Goal: Communication & Community: Answer question/provide support

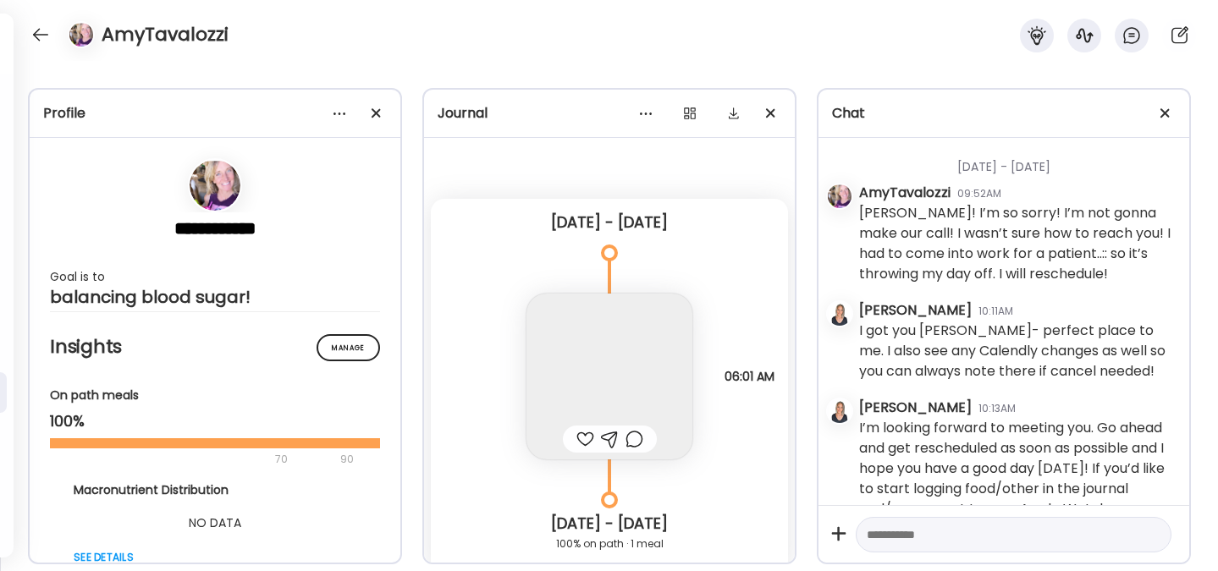
scroll to position [53, 0]
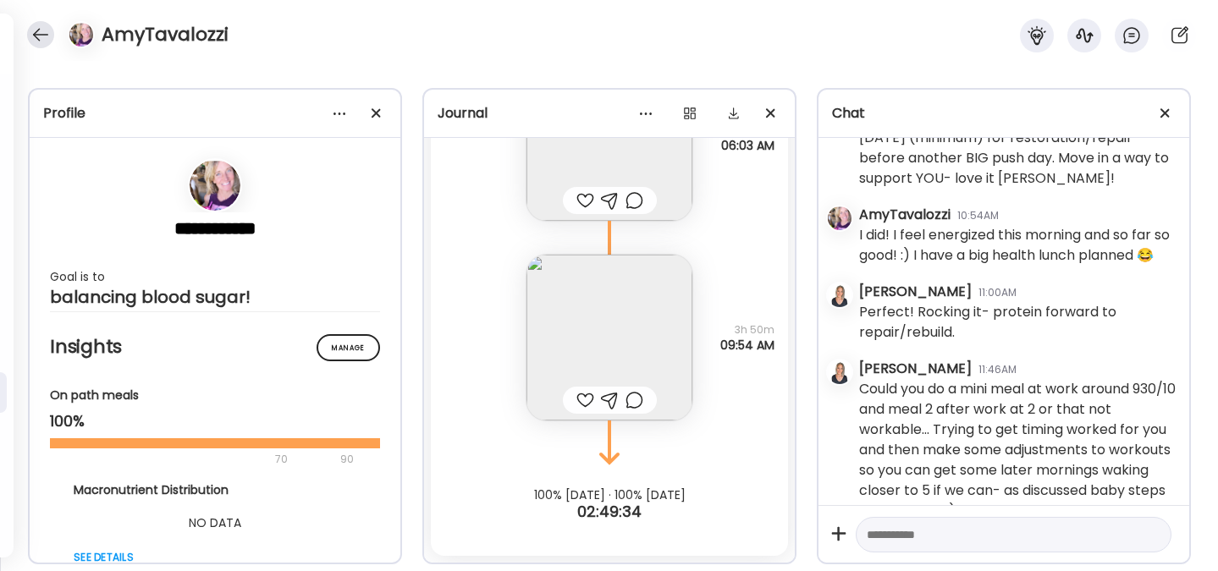
click at [38, 29] on div at bounding box center [40, 34] width 27 height 27
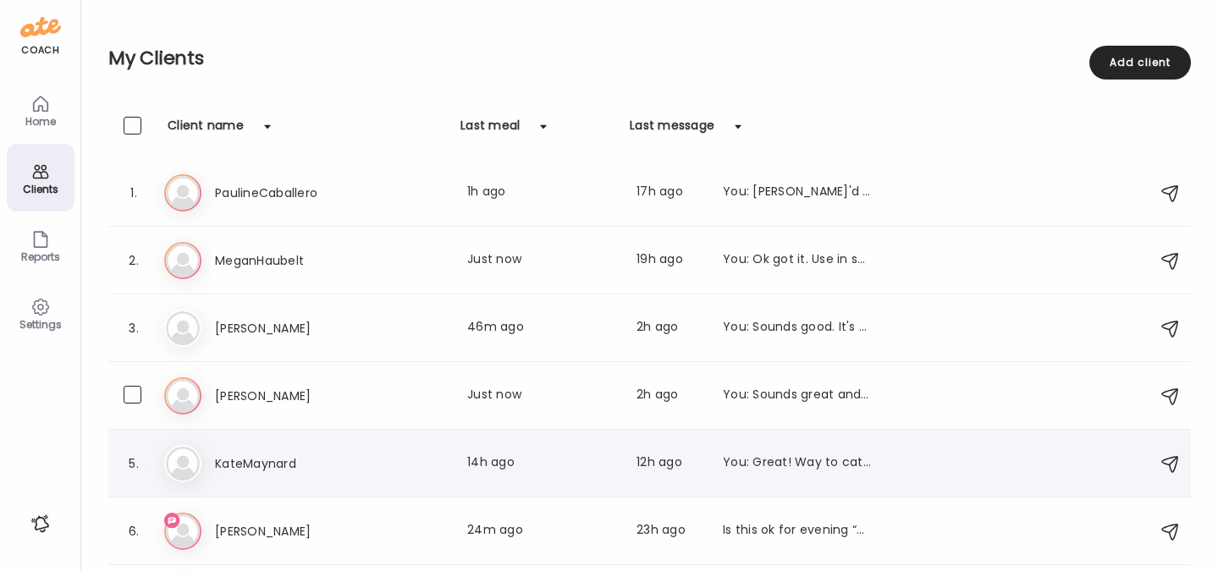
scroll to position [59, 0]
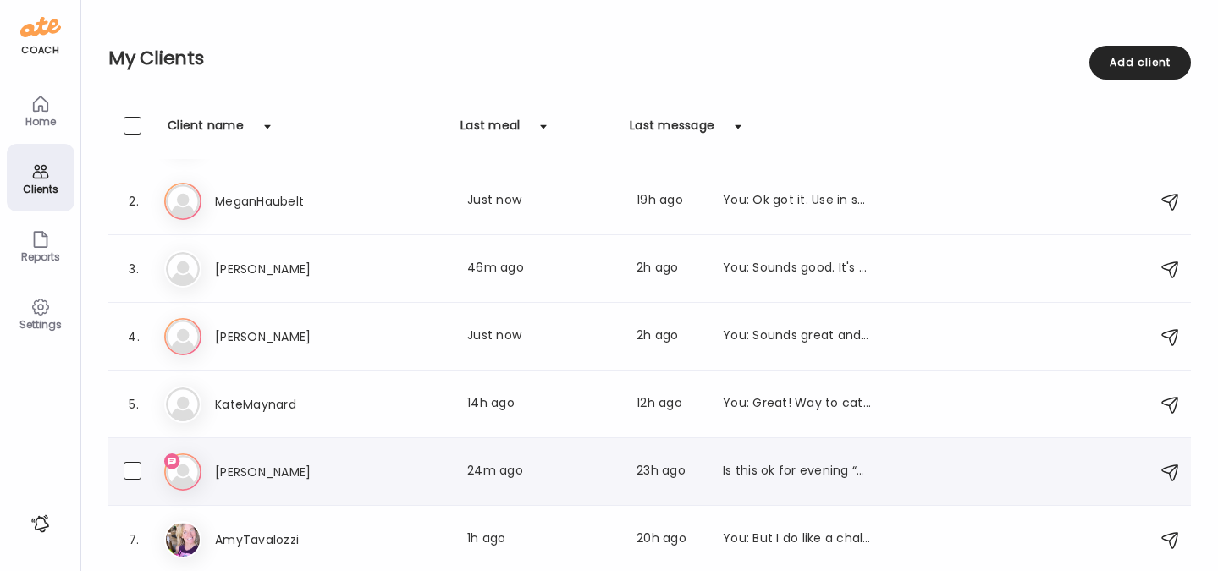
click at [264, 476] on h3 "[PERSON_NAME]" at bounding box center [289, 472] width 149 height 20
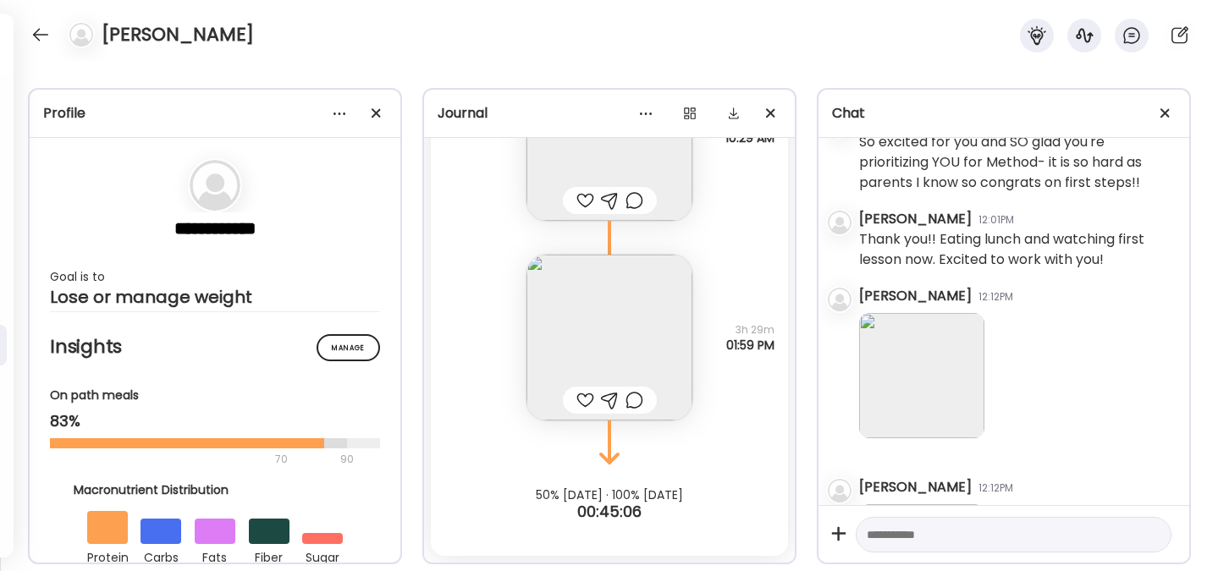
scroll to position [353, 0]
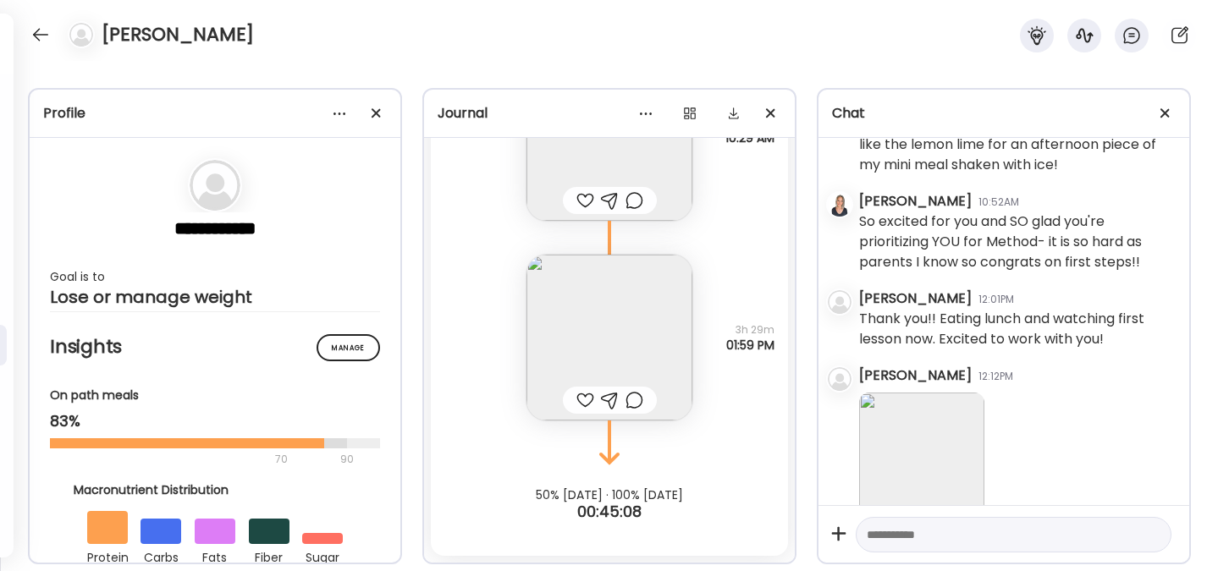
click at [932, 475] on img at bounding box center [921, 455] width 125 height 125
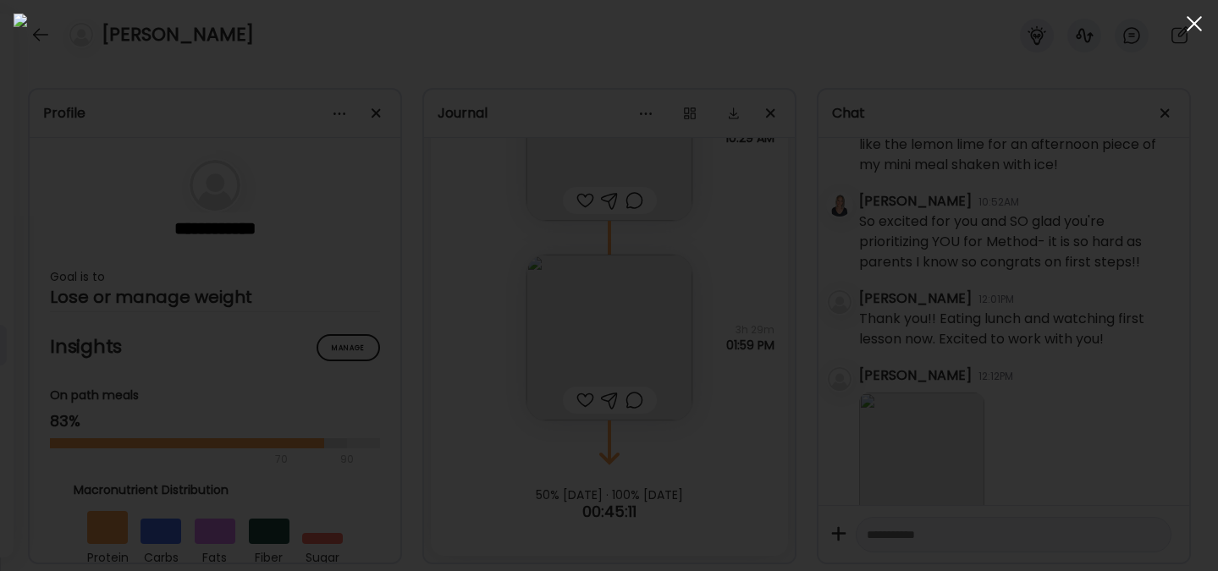
click at [1185, 28] on div at bounding box center [1194, 24] width 34 height 34
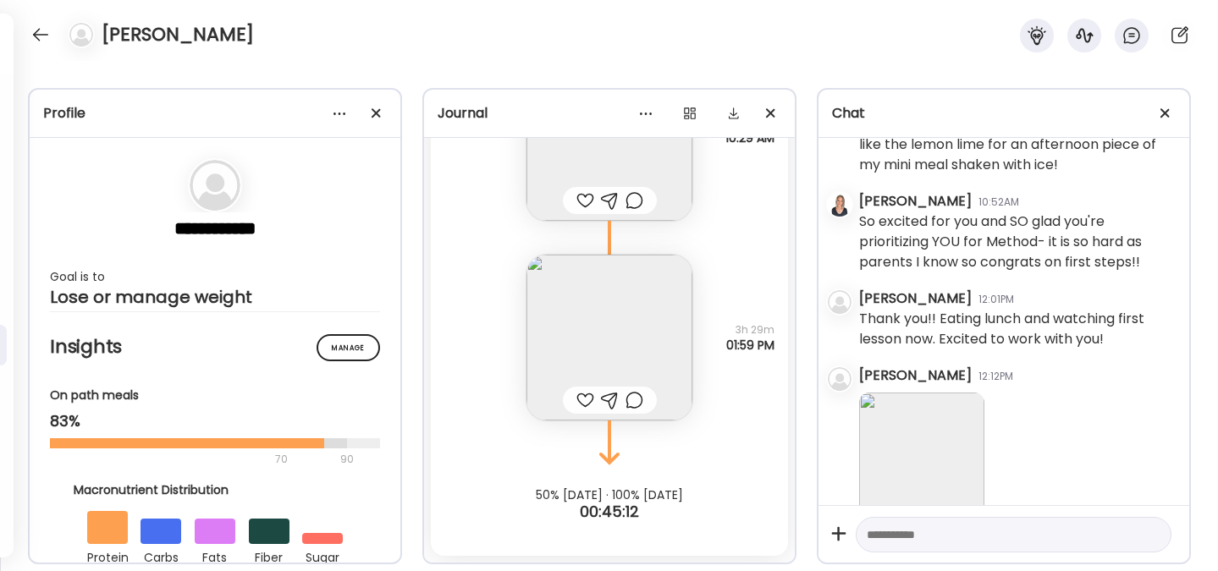
scroll to position [502, 0]
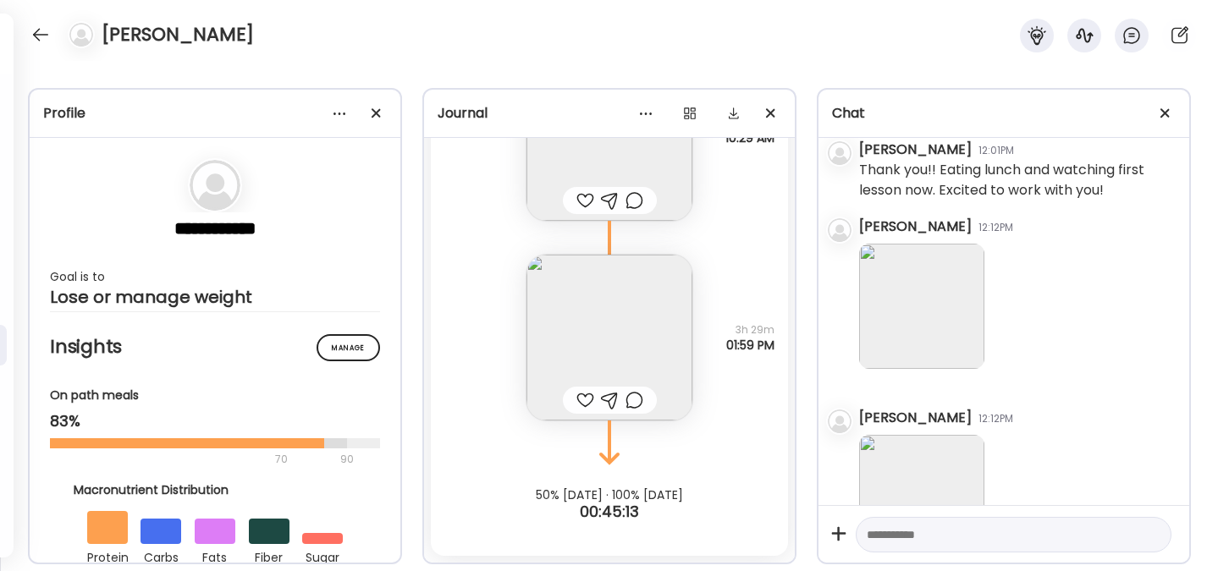
click at [939, 472] on img at bounding box center [921, 497] width 125 height 125
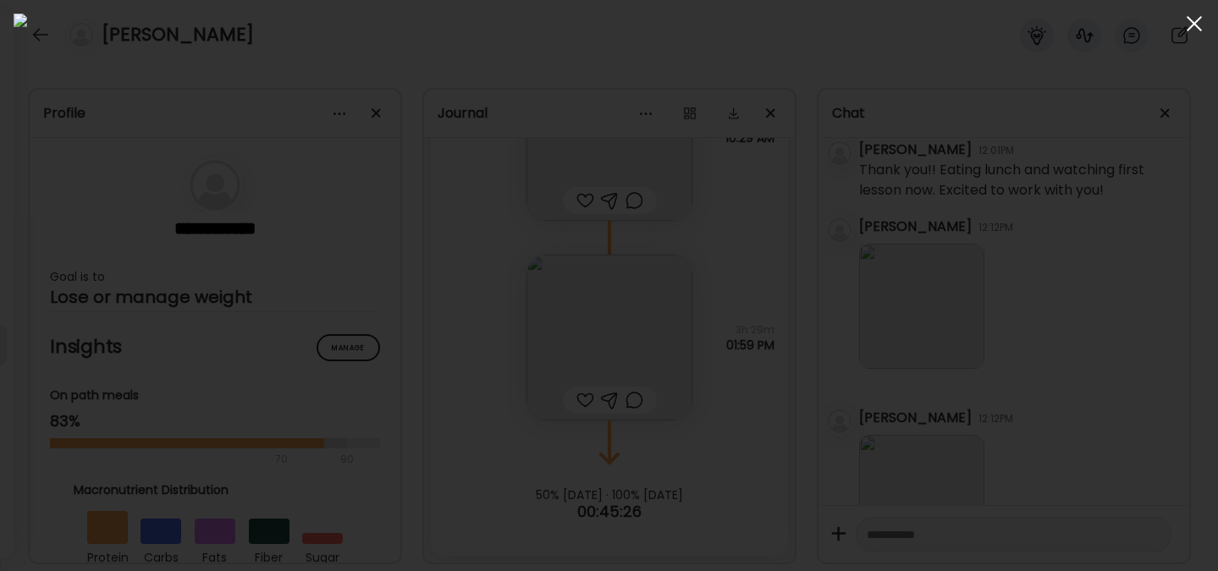
click at [1194, 27] on div at bounding box center [1194, 24] width 34 height 34
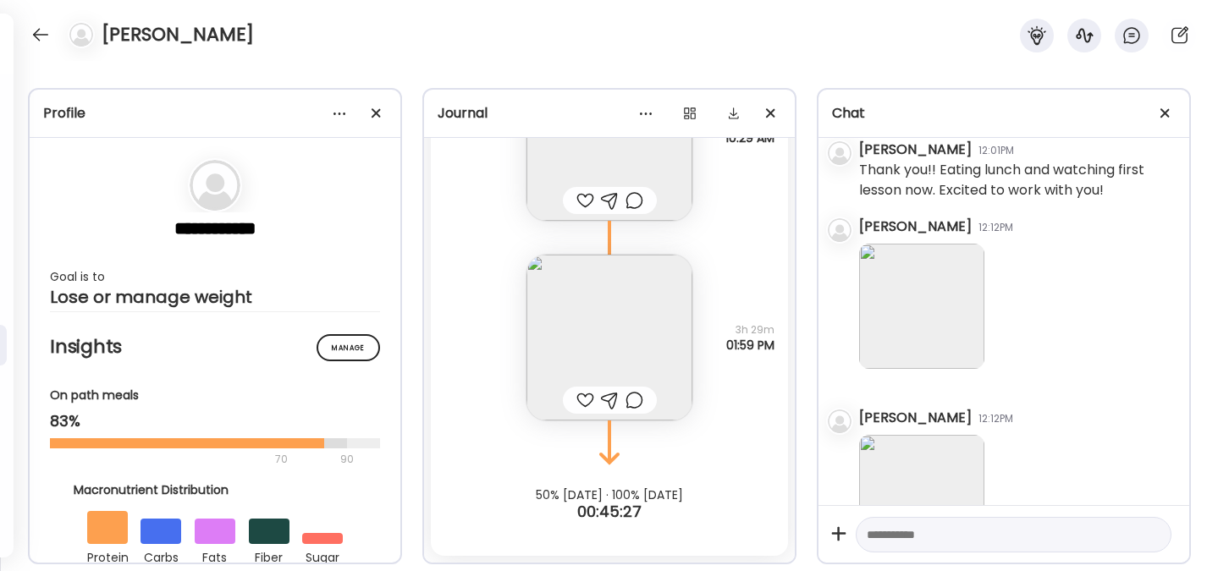
click at [945, 542] on textarea at bounding box center [997, 535] width 263 height 20
type textarea "**********"
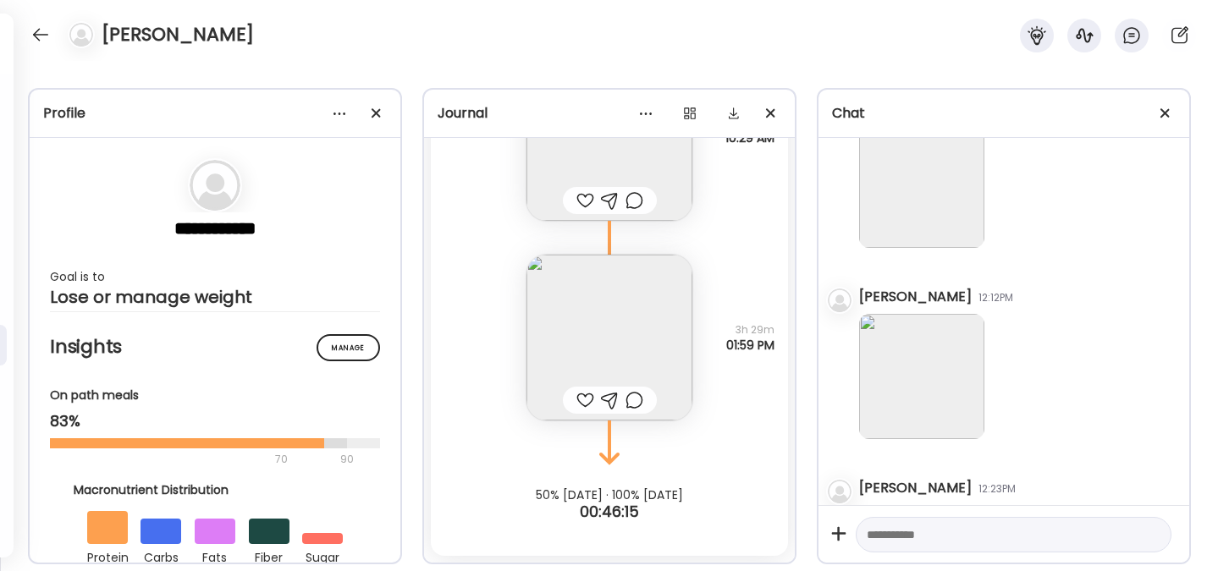
scroll to position [954, 0]
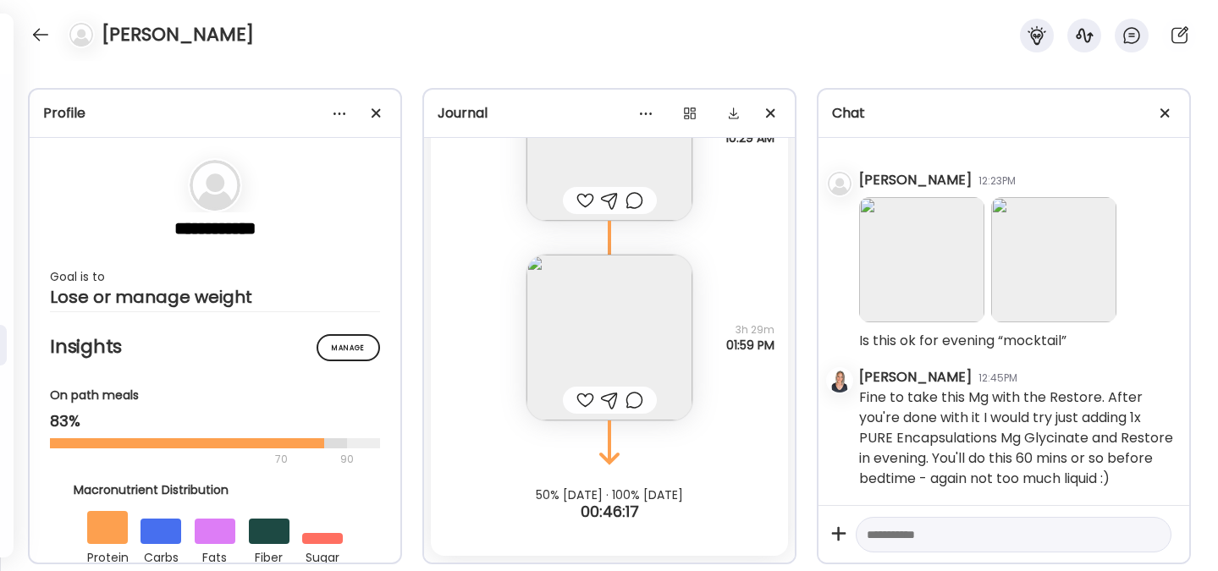
click at [934, 219] on img at bounding box center [921, 259] width 125 height 125
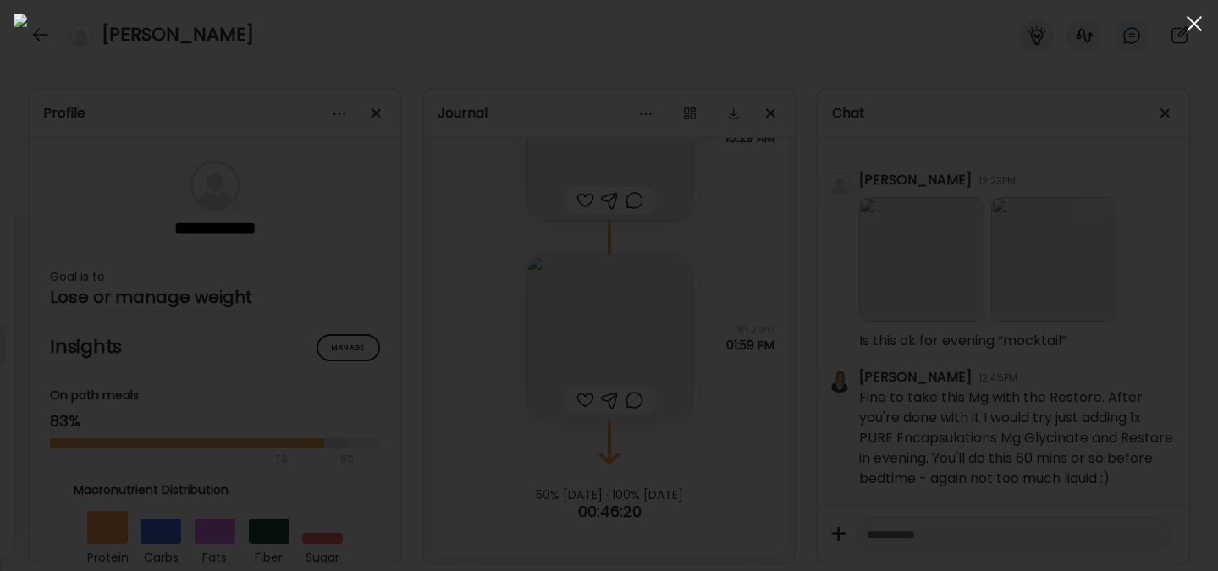
click at [1191, 20] on span at bounding box center [1193, 23] width 15 height 15
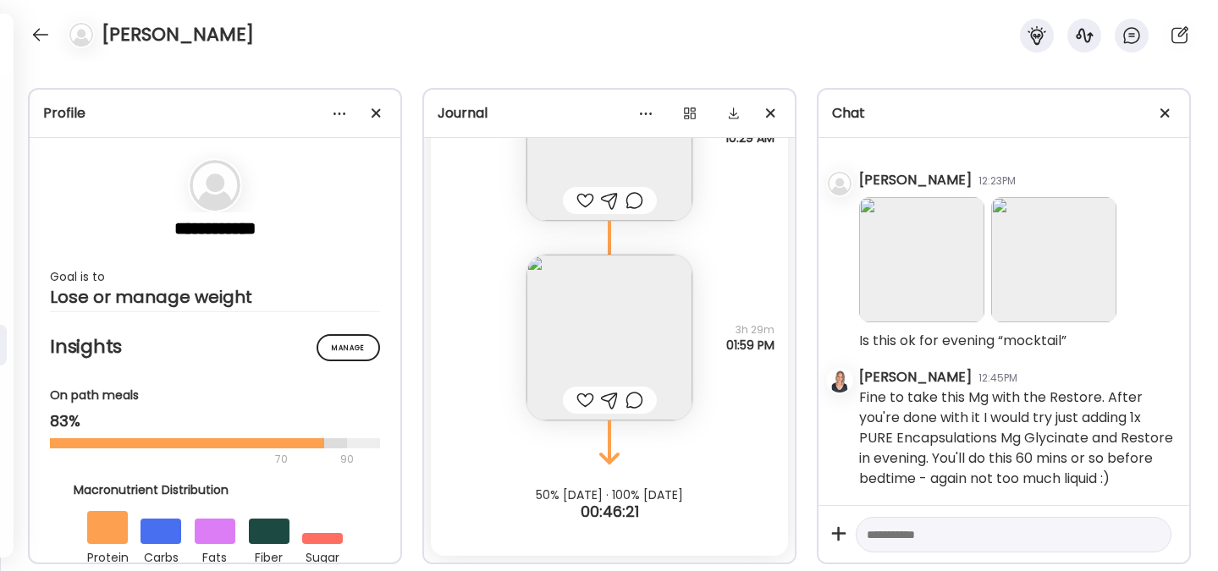
click at [1065, 248] on img at bounding box center [1053, 259] width 125 height 125
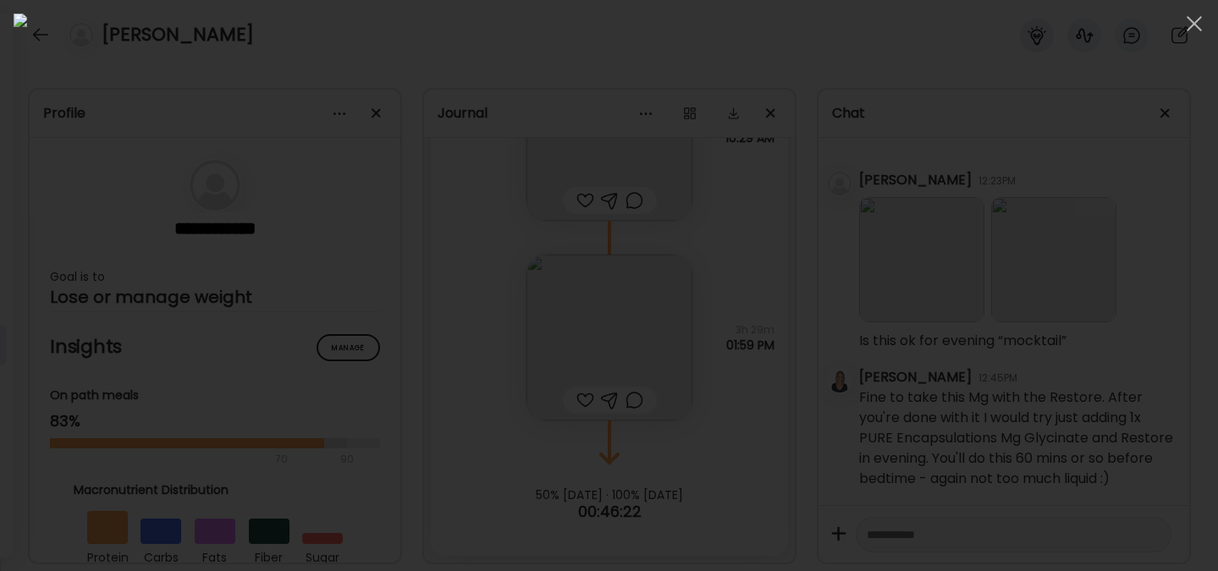
click at [632, 281] on img at bounding box center [609, 286] width 1191 height 544
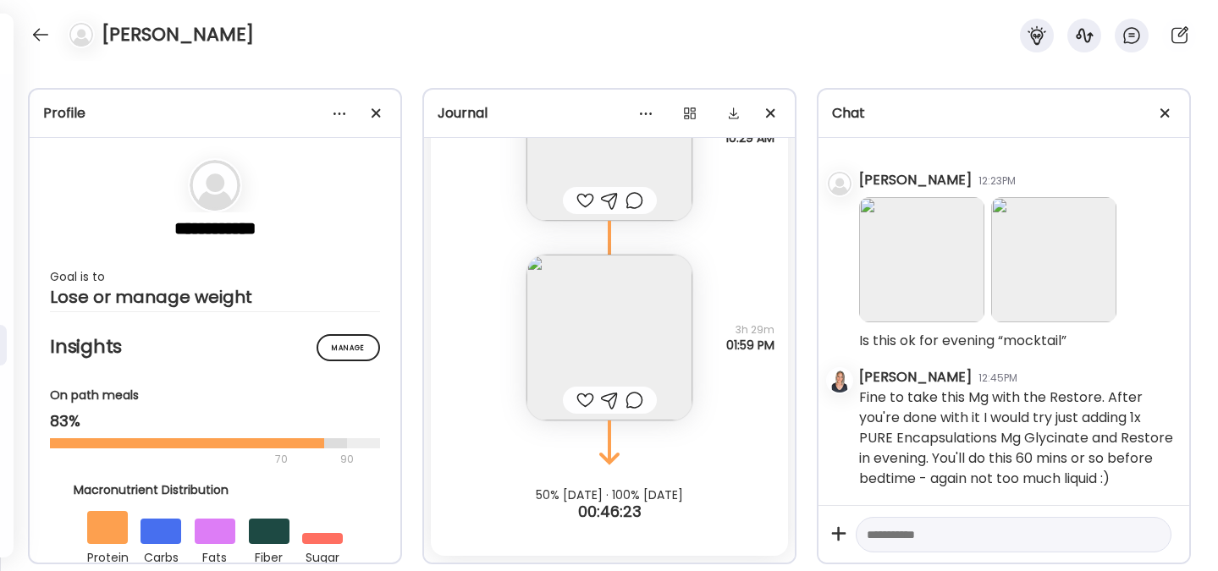
click at [1065, 272] on img at bounding box center [1053, 259] width 125 height 125
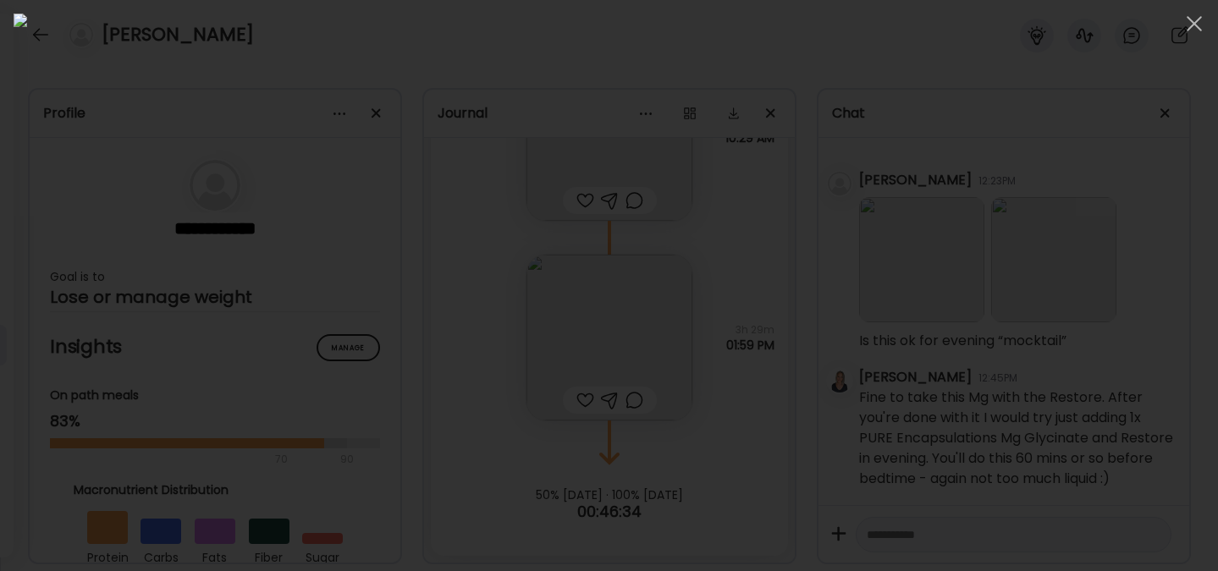
click at [965, 151] on div at bounding box center [609, 286] width 1191 height 544
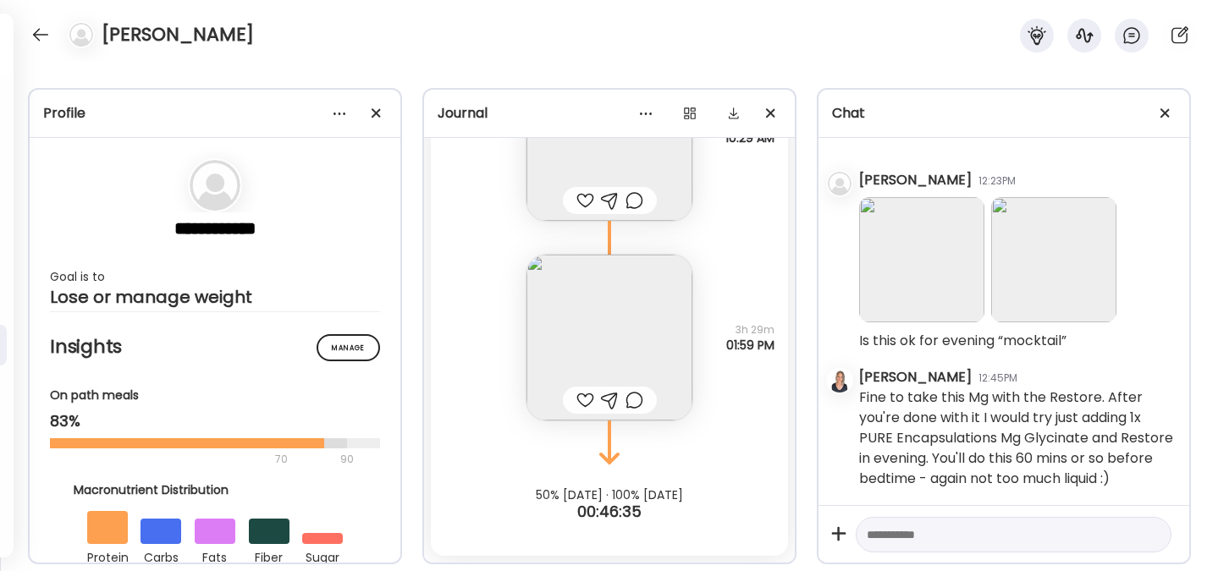
click at [931, 536] on textarea at bounding box center [997, 535] width 263 height 20
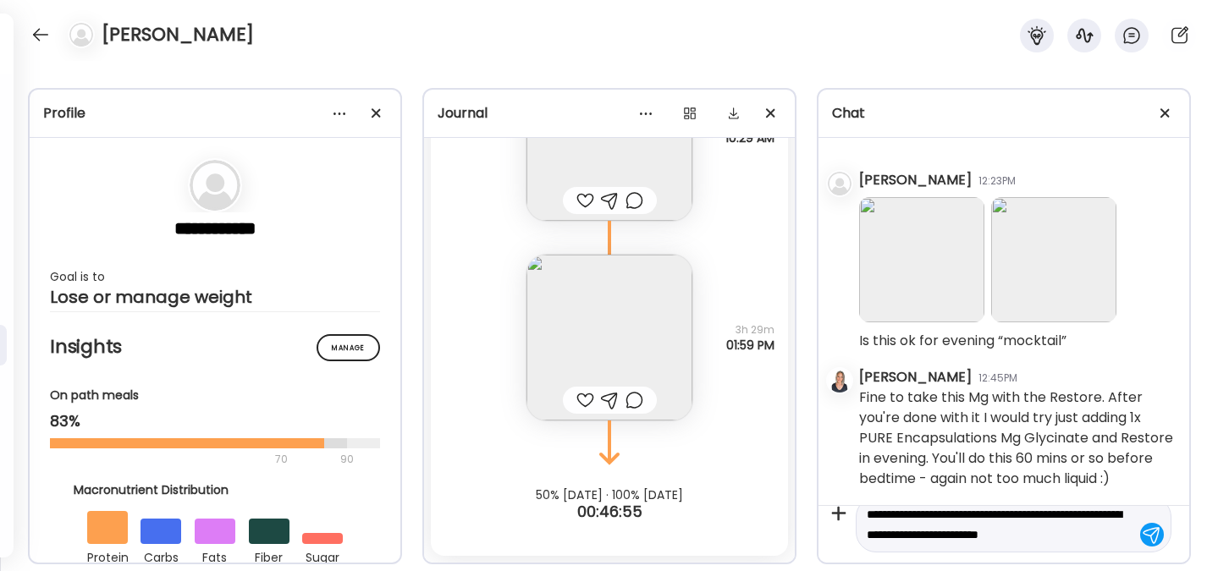
scroll to position [40, 0]
click at [1067, 251] on img at bounding box center [1053, 259] width 125 height 125
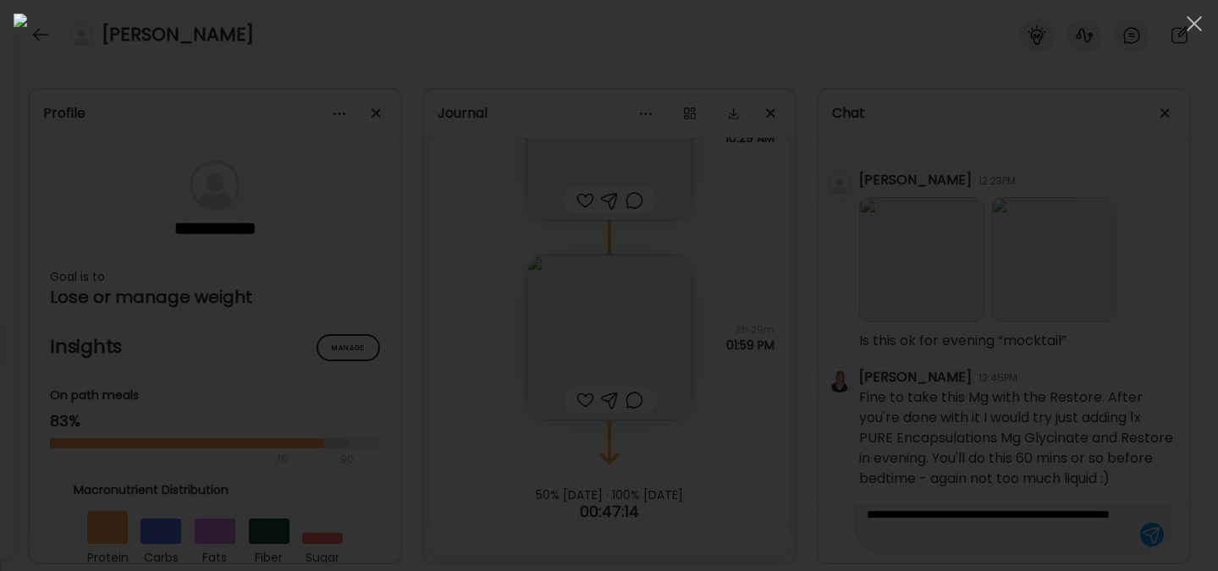
click at [1058, 106] on div at bounding box center [609, 286] width 1191 height 544
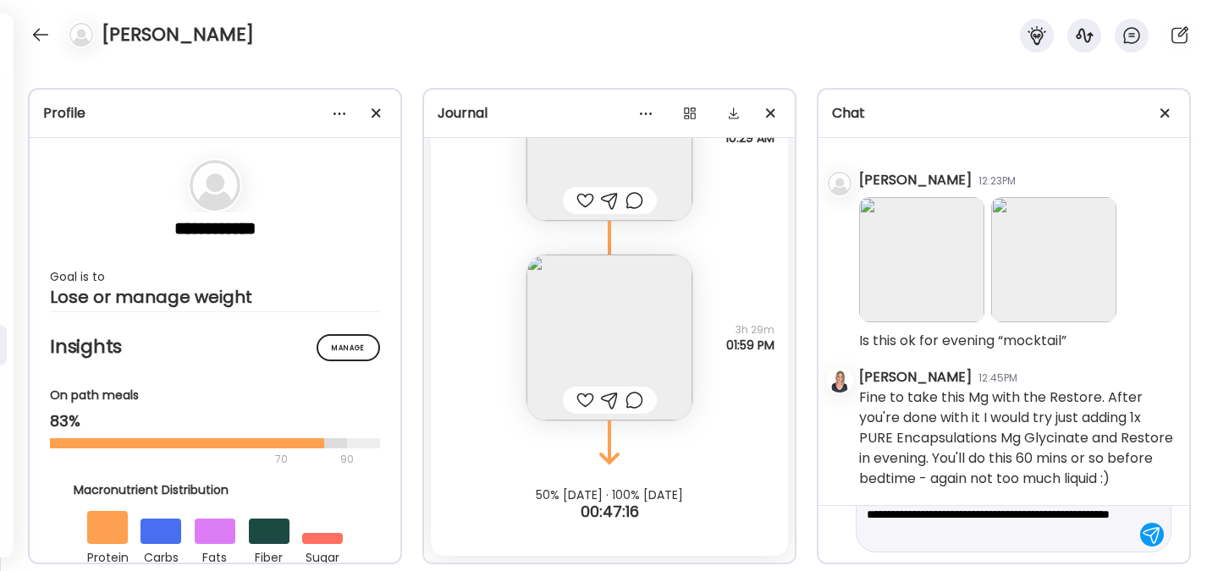
click at [1067, 539] on textarea "**********" at bounding box center [997, 514] width 263 height 61
type textarea "**********"
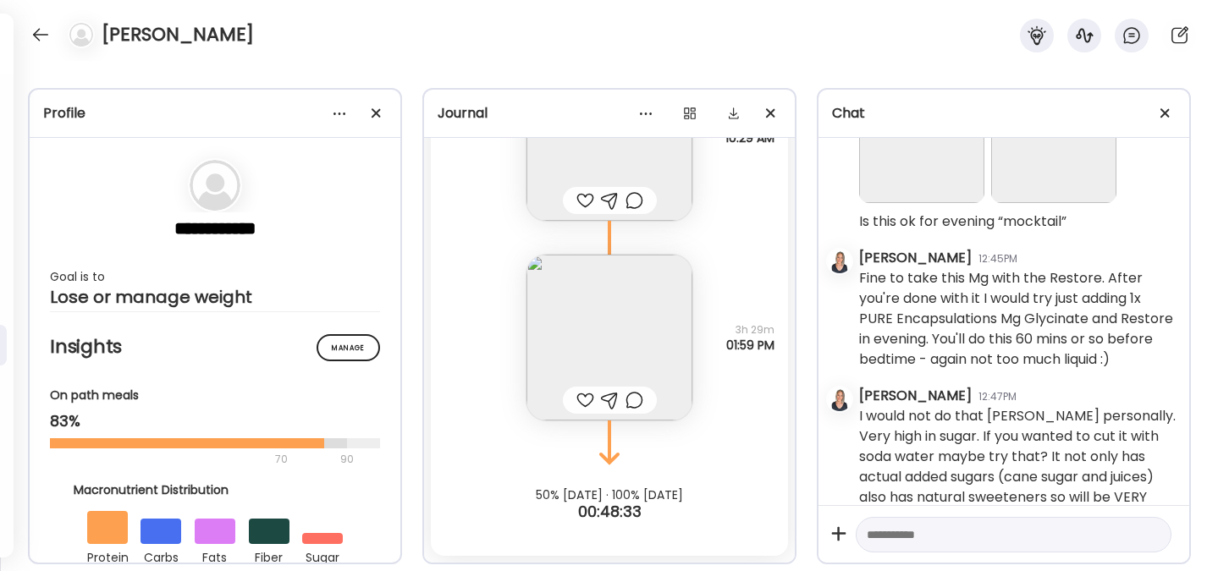
scroll to position [1213, 0]
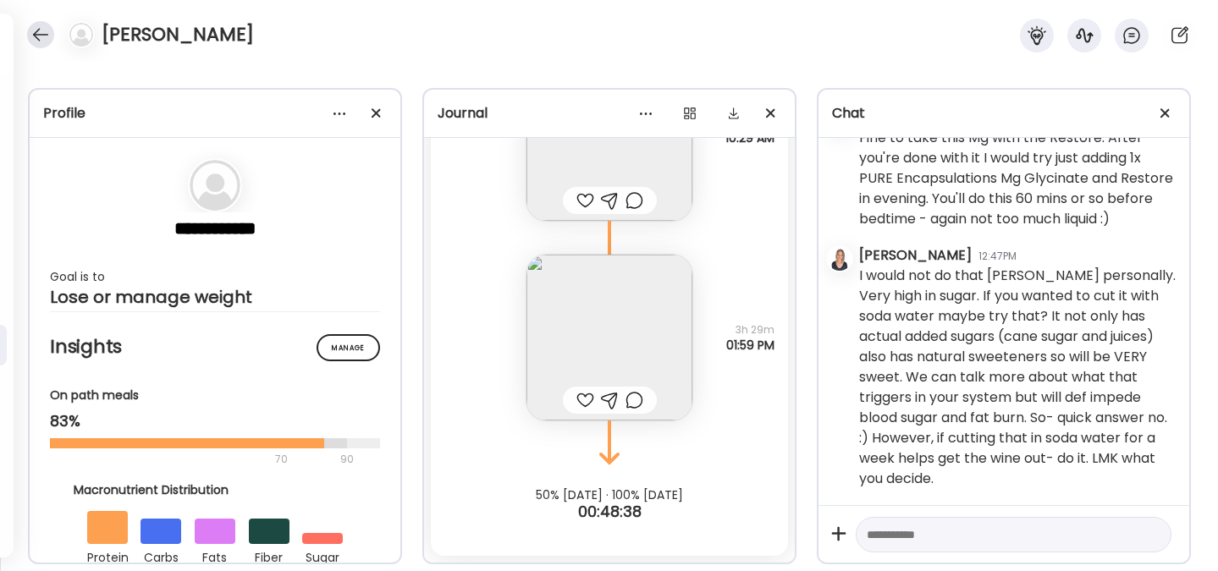
click at [47, 28] on div at bounding box center [40, 34] width 27 height 27
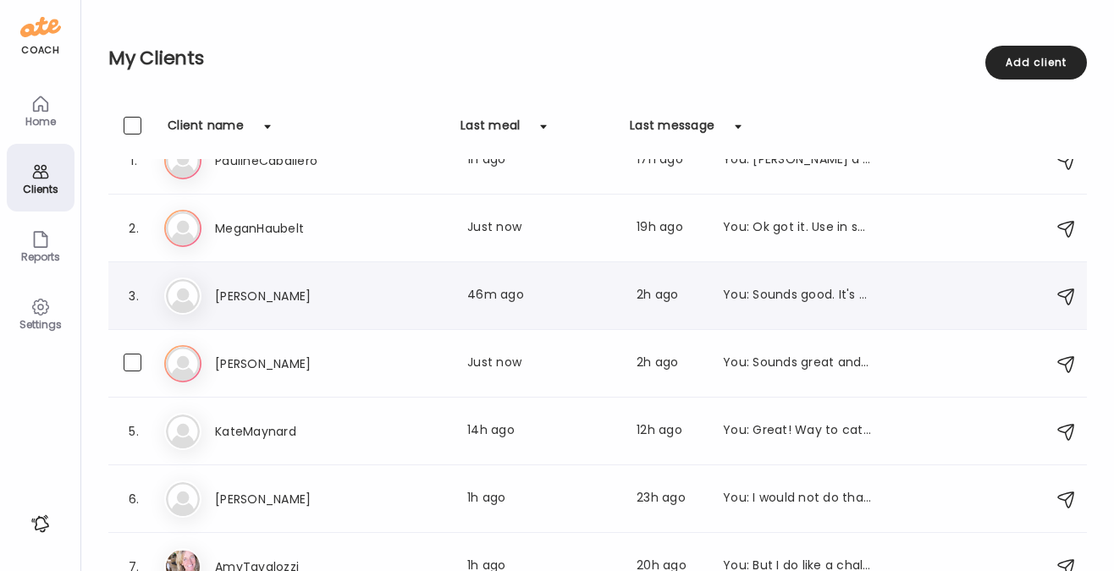
scroll to position [59, 0]
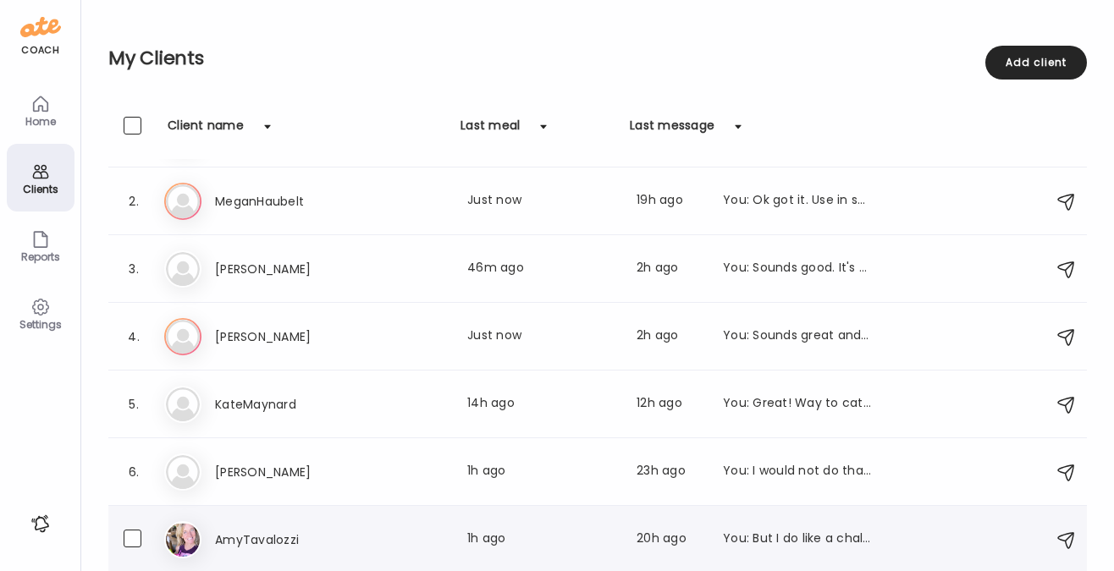
click at [265, 536] on h3 "AmyTavalozzi" at bounding box center [289, 540] width 149 height 20
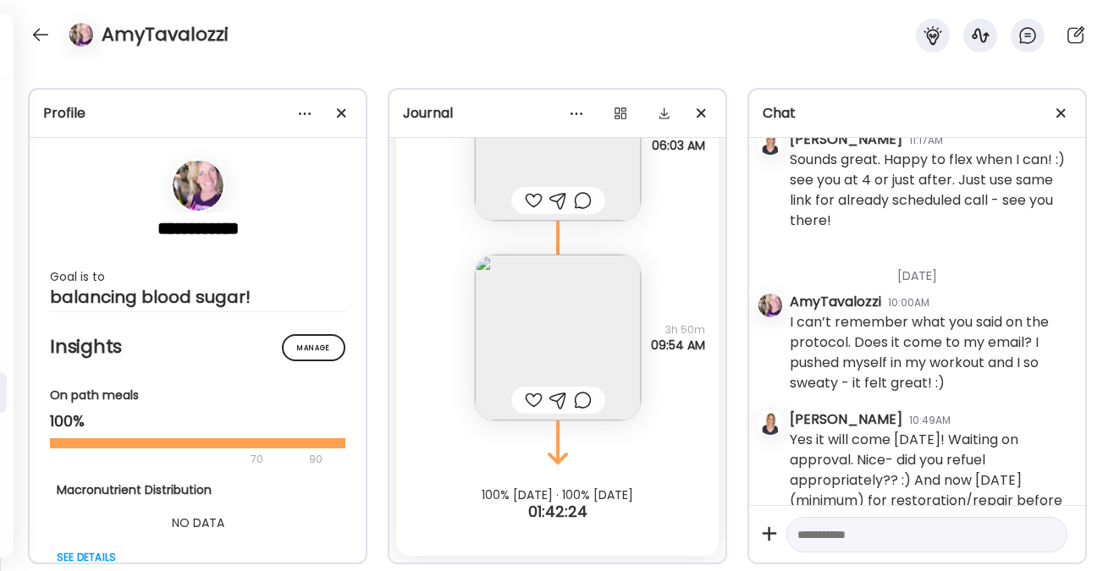
scroll to position [5511, 0]
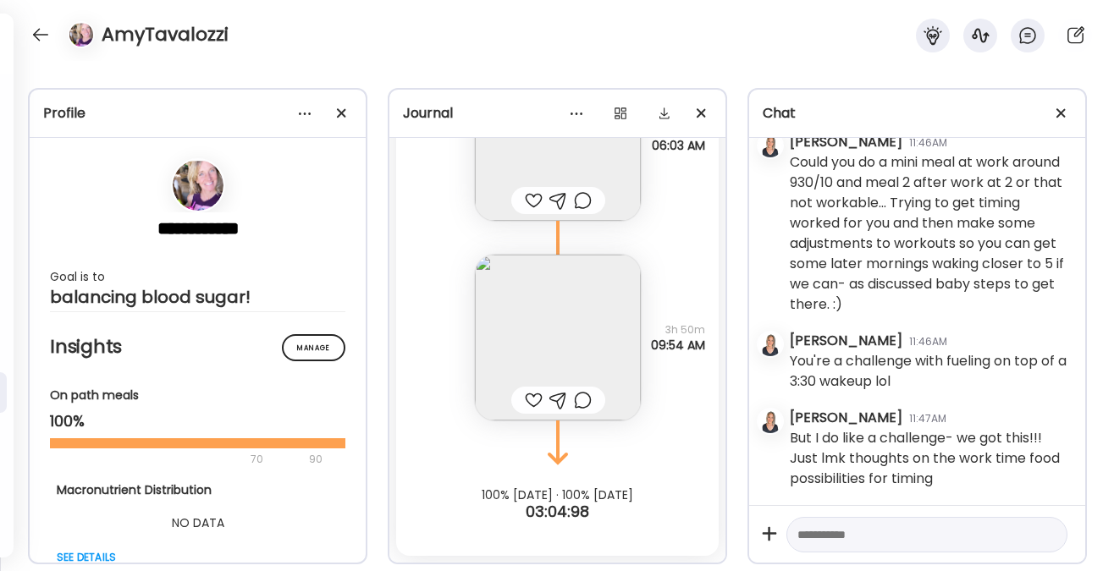
click at [828, 534] on textarea at bounding box center [911, 535] width 228 height 20
click at [986, 541] on textarea "**********" at bounding box center [911, 474] width 228 height 142
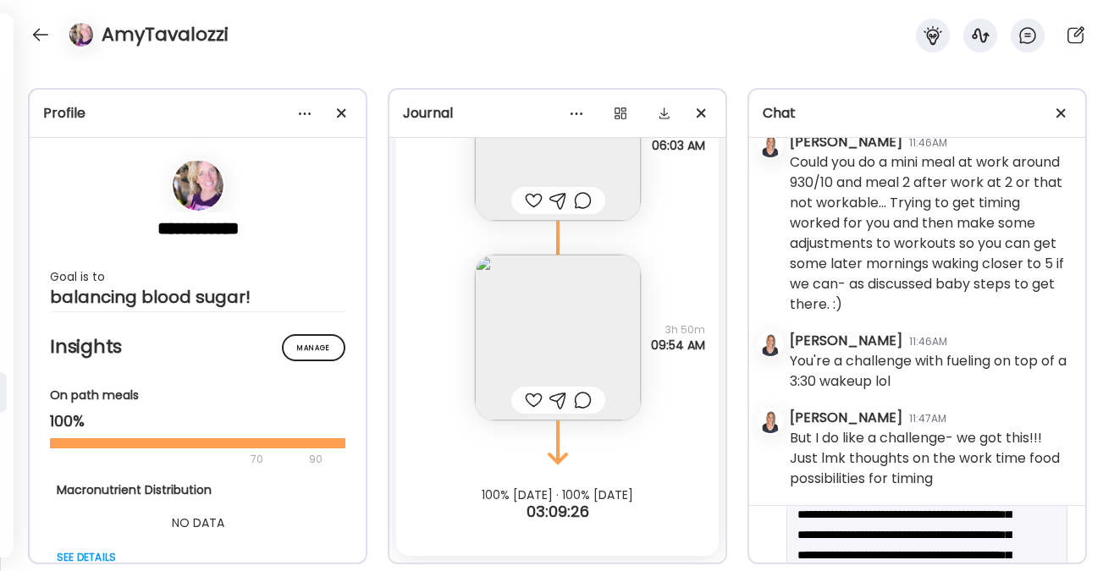
scroll to position [43, 0]
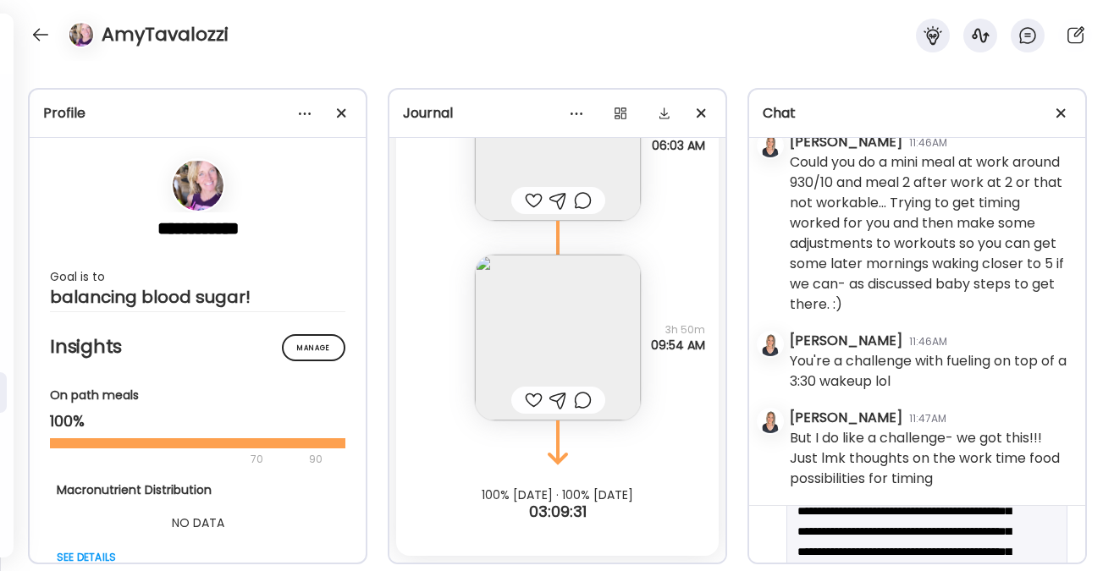
drag, startPoint x: 927, startPoint y: 513, endPoint x: 958, endPoint y: 530, distance: 35.6
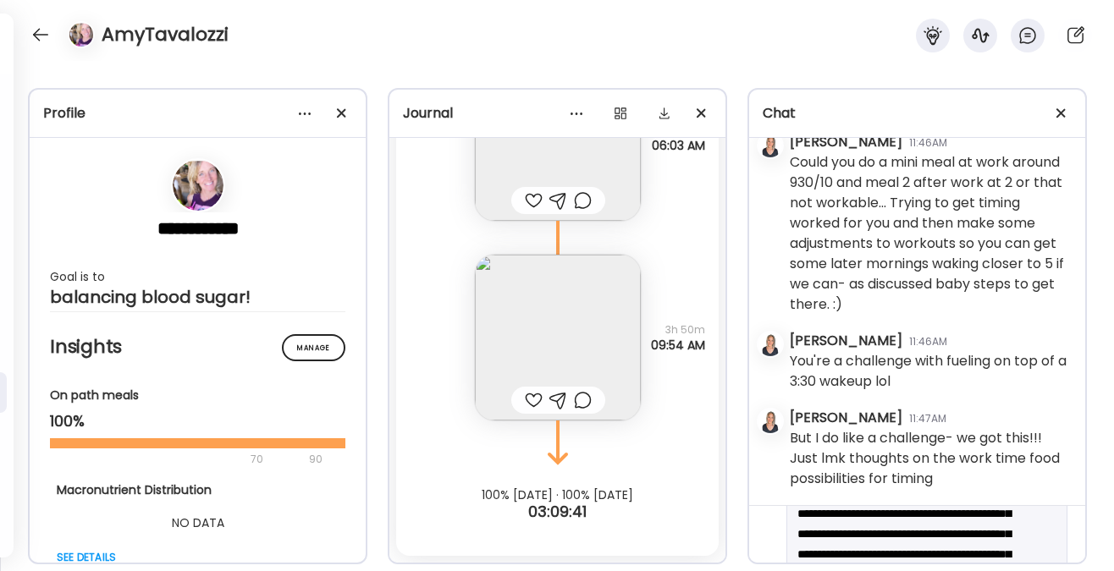
scroll to position [52, 0]
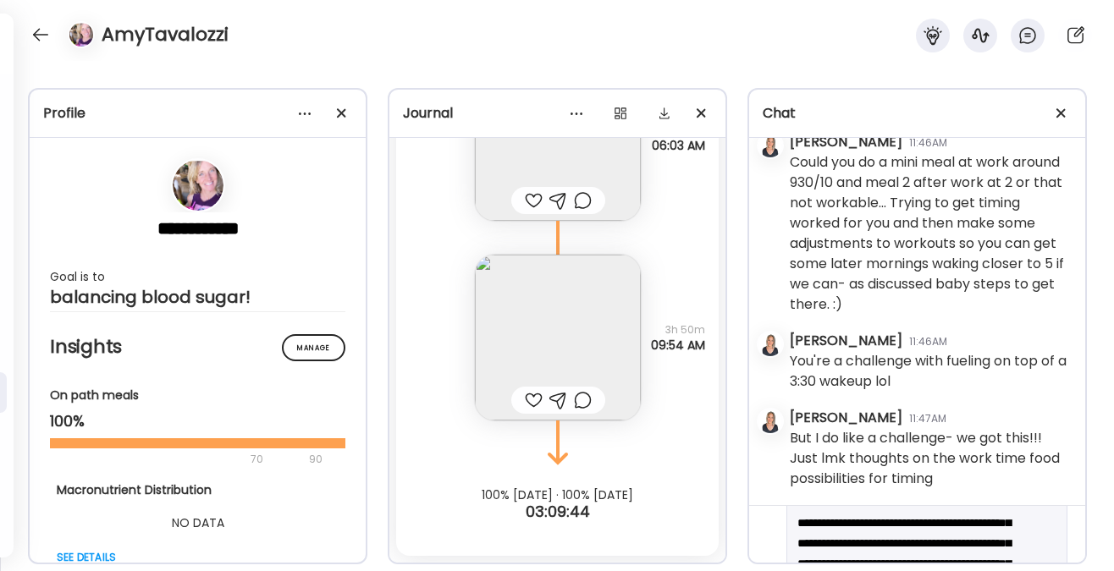
click at [935, 525] on textarea "**********" at bounding box center [911, 573] width 228 height 203
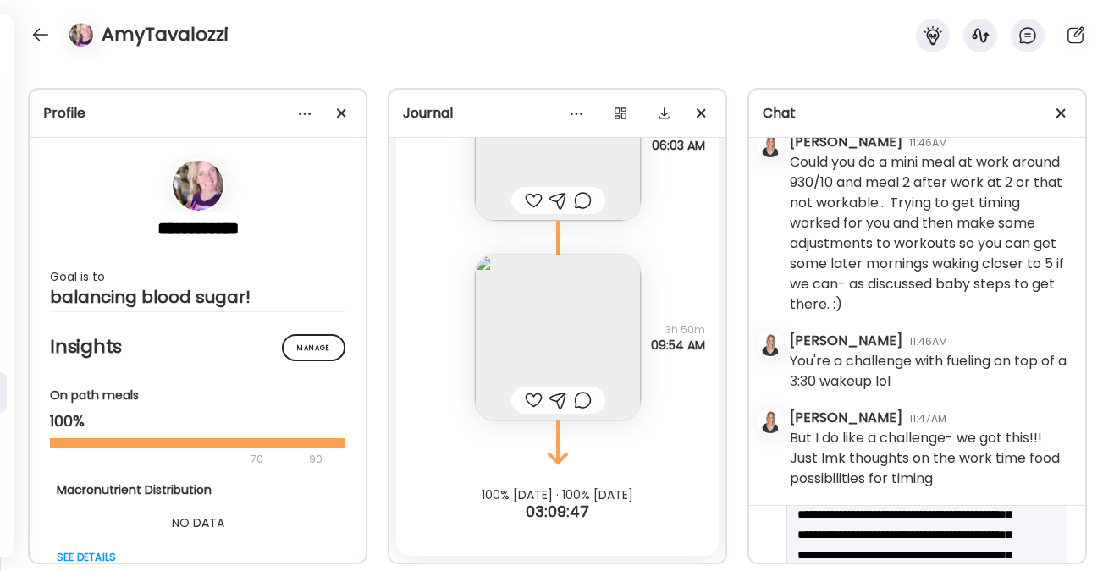
scroll to position [80, 0]
click at [960, 517] on textarea "**********" at bounding box center [911, 554] width 228 height 223
drag, startPoint x: 928, startPoint y: 516, endPoint x: 960, endPoint y: 514, distance: 31.4
click at [960, 514] on textarea "**********" at bounding box center [911, 534] width 228 height 223
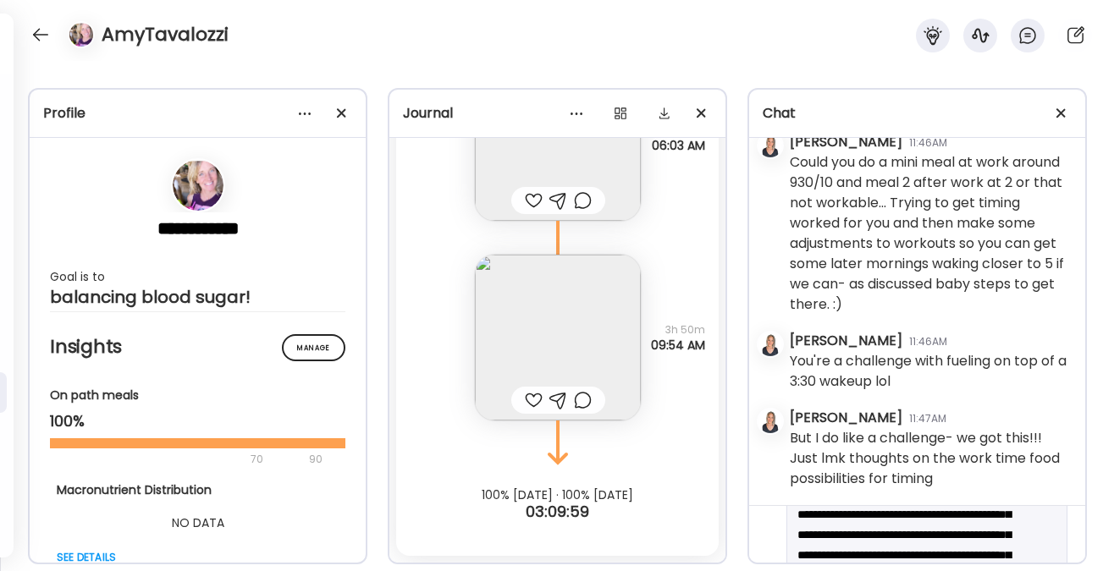
type textarea "**********"
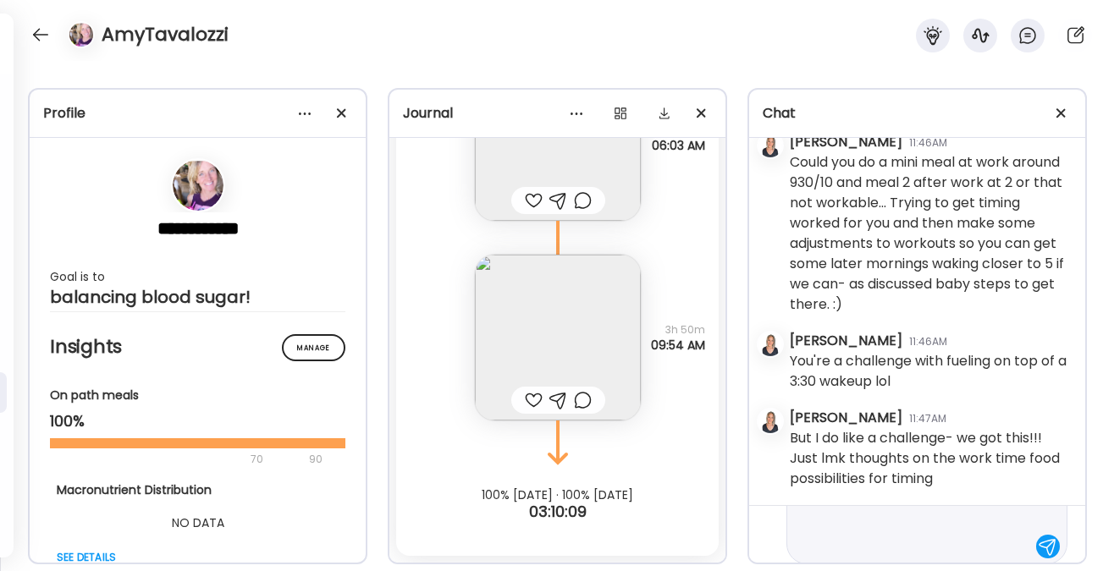
scroll to position [191, 0]
click at [931, 547] on textarea "**********" at bounding box center [911, 444] width 228 height 223
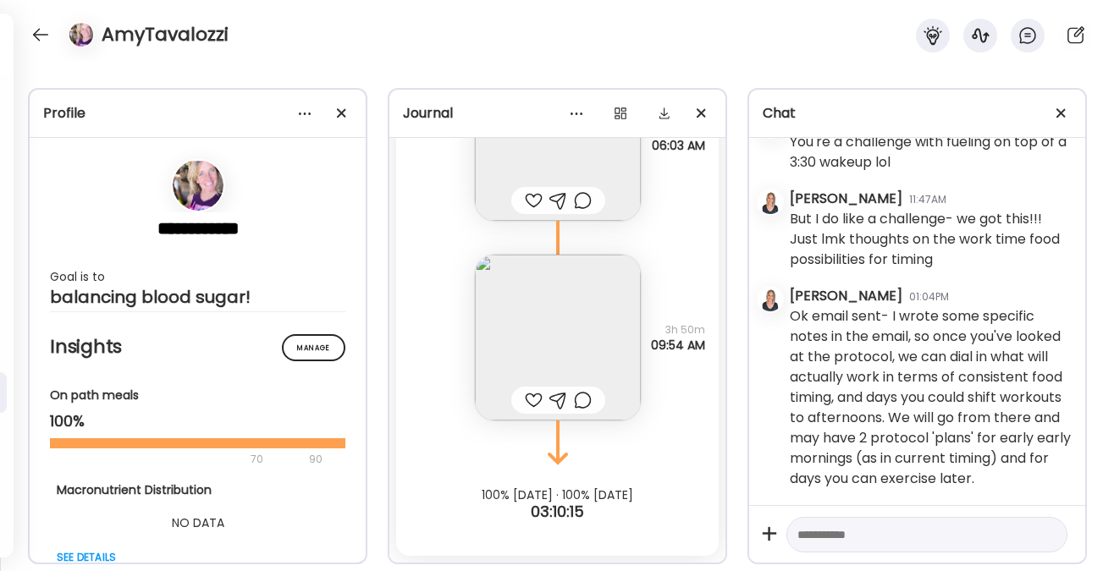
scroll to position [5751, 0]
click at [43, 29] on div at bounding box center [40, 34] width 27 height 27
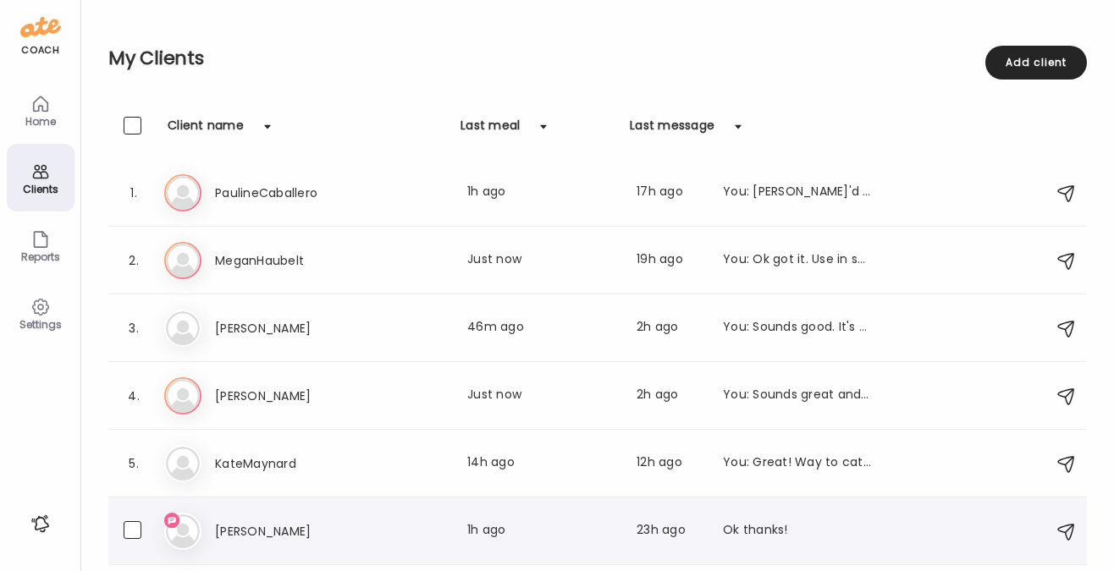
click at [773, 533] on div "Ok thanks!" at bounding box center [797, 531] width 149 height 20
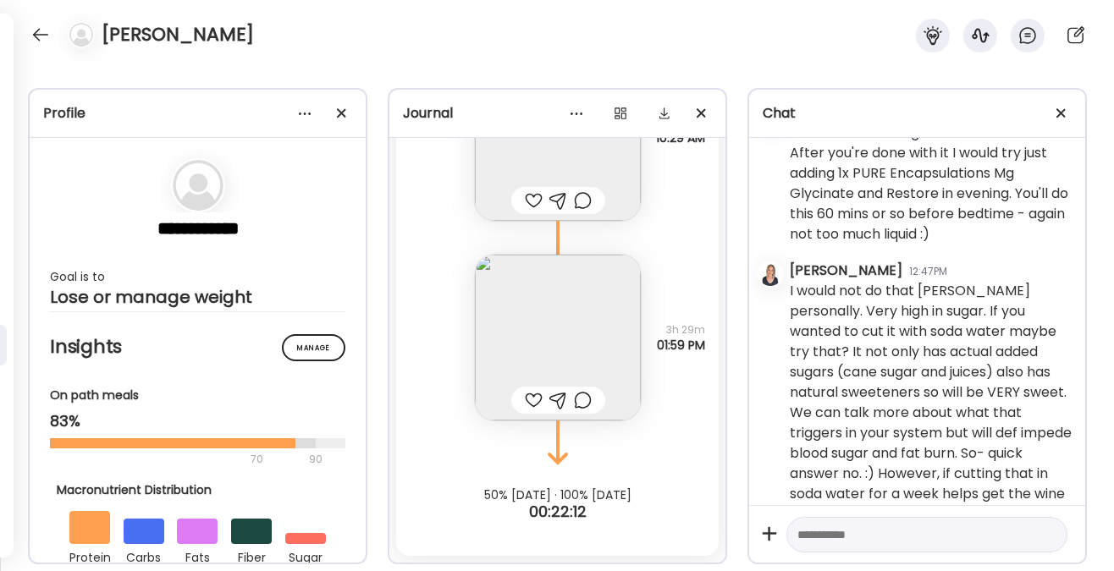
scroll to position [1372, 0]
